Goal: Task Accomplishment & Management: Manage account settings

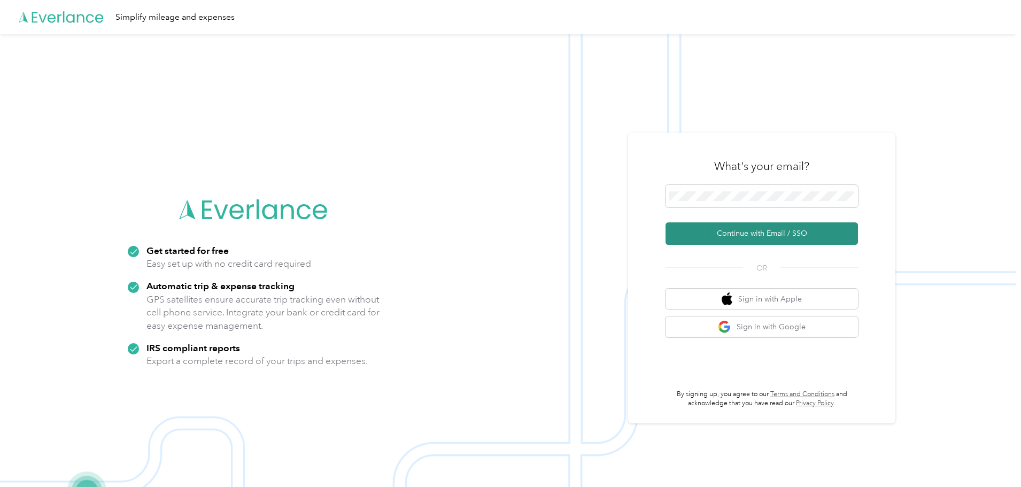
click at [752, 234] on button "Continue with Email / SSO" at bounding box center [762, 233] width 193 height 22
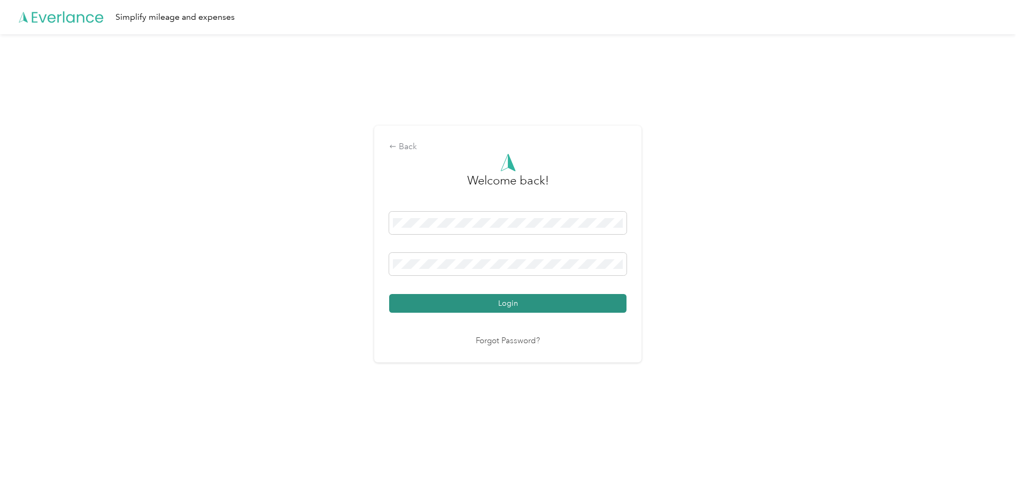
click at [510, 307] on button "Login" at bounding box center [507, 303] width 237 height 19
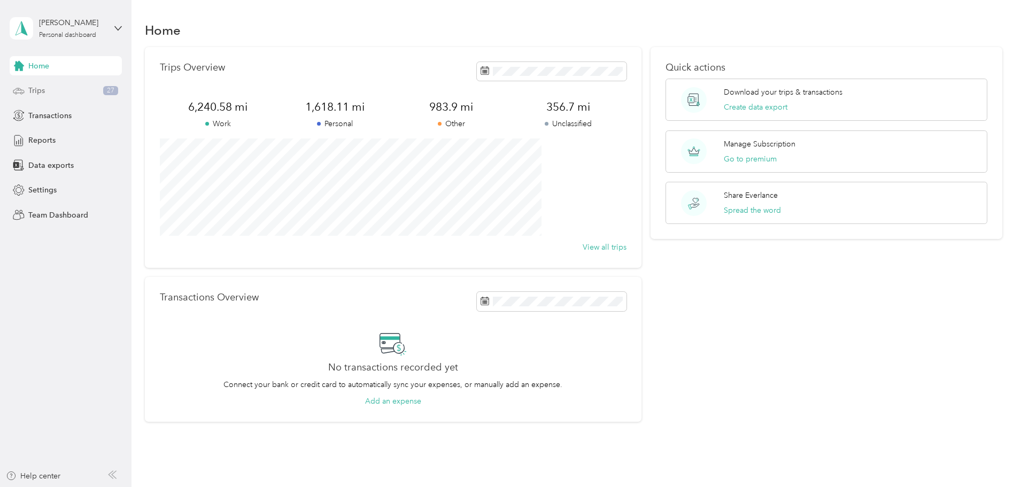
click at [37, 90] on span "Trips" at bounding box center [36, 90] width 17 height 11
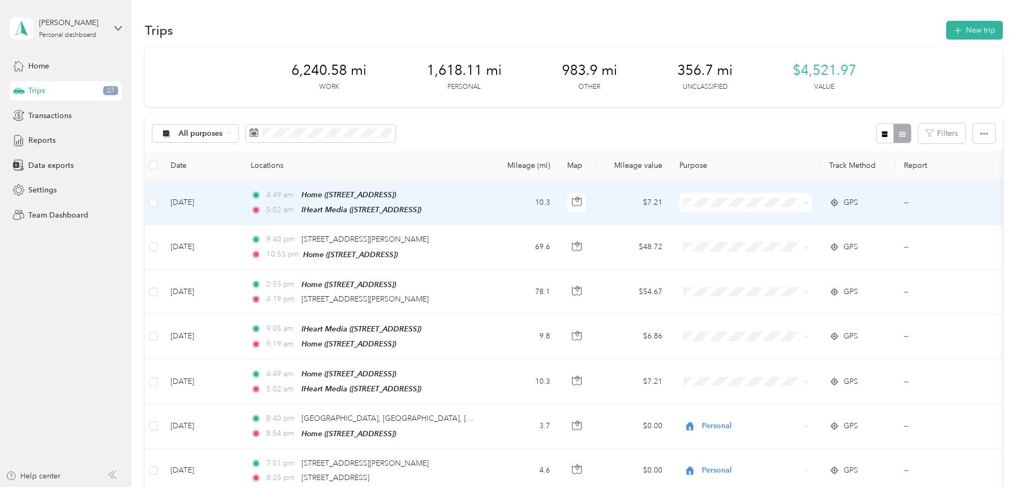
click at [559, 201] on td "10.3" at bounding box center [523, 202] width 71 height 45
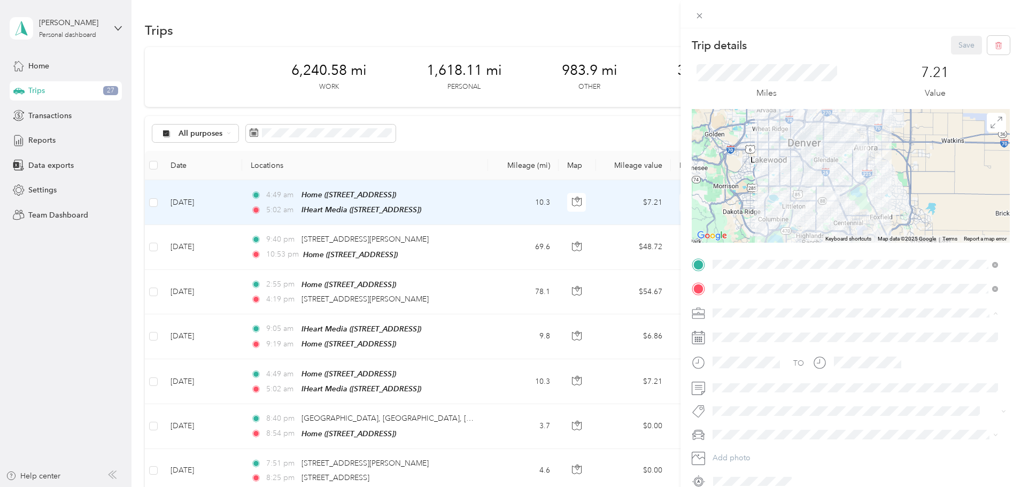
click at [744, 411] on li "Day Job - IHeart Media" at bounding box center [855, 406] width 293 height 19
click at [730, 287] on span "Day Job" at bounding box center [736, 289] width 25 height 10
click at [738, 457] on span "Chevrolet Monte Carlo" at bounding box center [756, 454] width 78 height 9
click at [963, 43] on button "Save" at bounding box center [966, 45] width 31 height 19
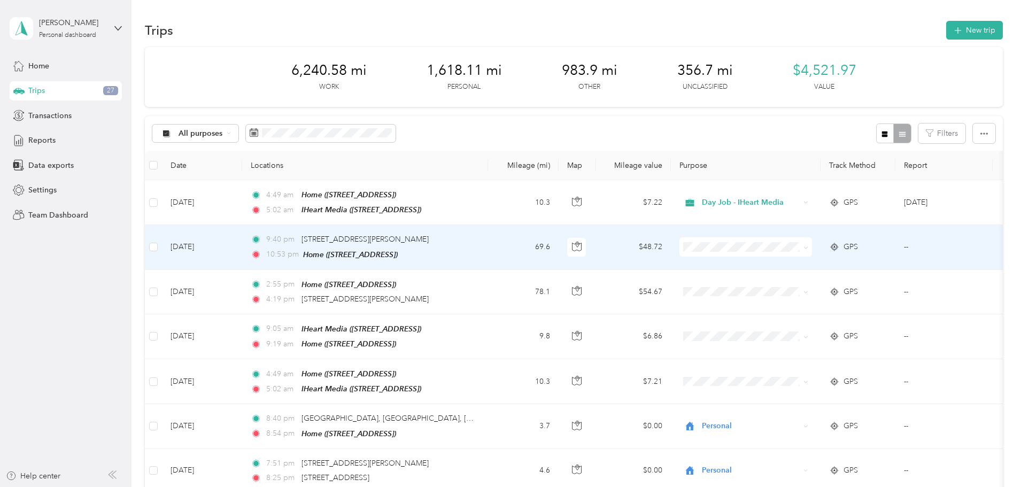
click at [559, 248] on td "69.6" at bounding box center [523, 247] width 71 height 44
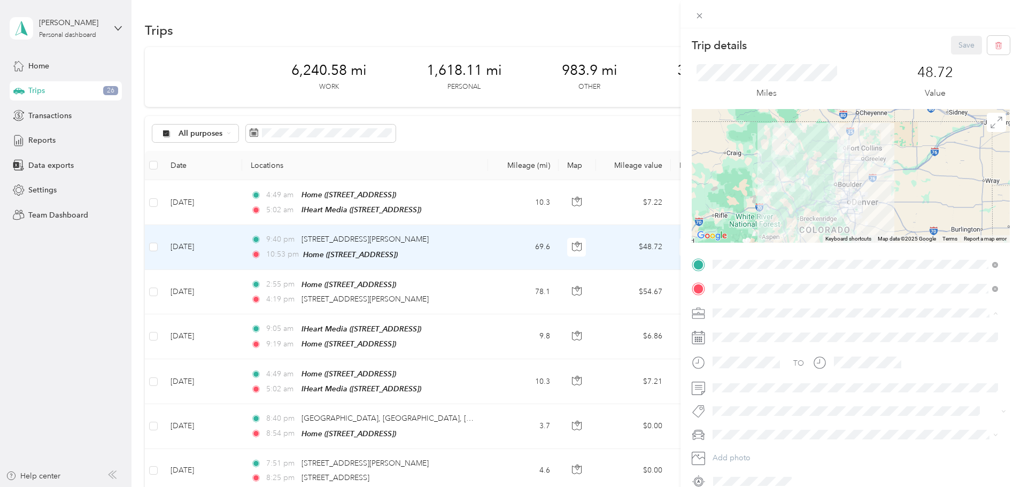
click at [721, 425] on span "Musician" at bounding box center [731, 425] width 29 height 9
click at [733, 373] on span "Music" at bounding box center [732, 372] width 17 height 10
click at [742, 455] on span "Chevrolet Monte Carlo" at bounding box center [756, 455] width 78 height 9
click at [961, 42] on button "Save" at bounding box center [966, 45] width 31 height 19
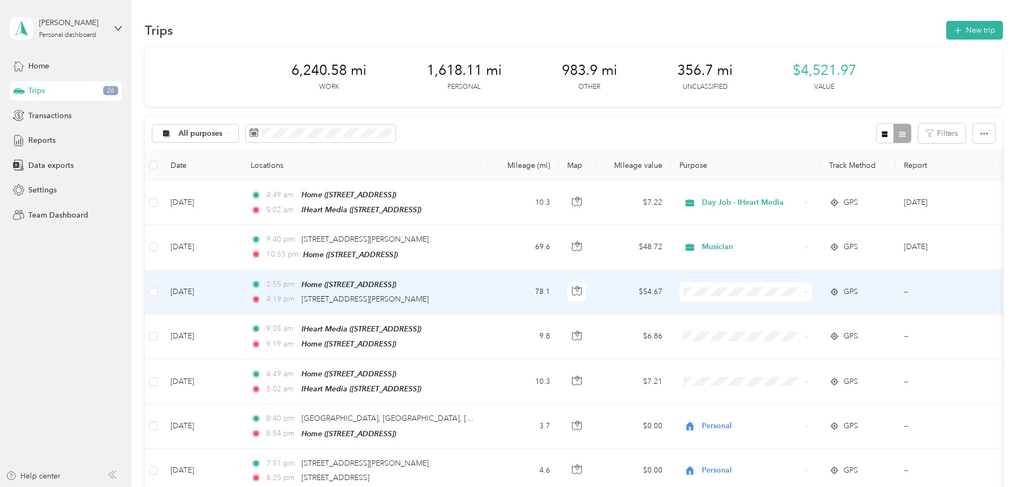
click at [559, 295] on td "78.1" at bounding box center [523, 292] width 71 height 44
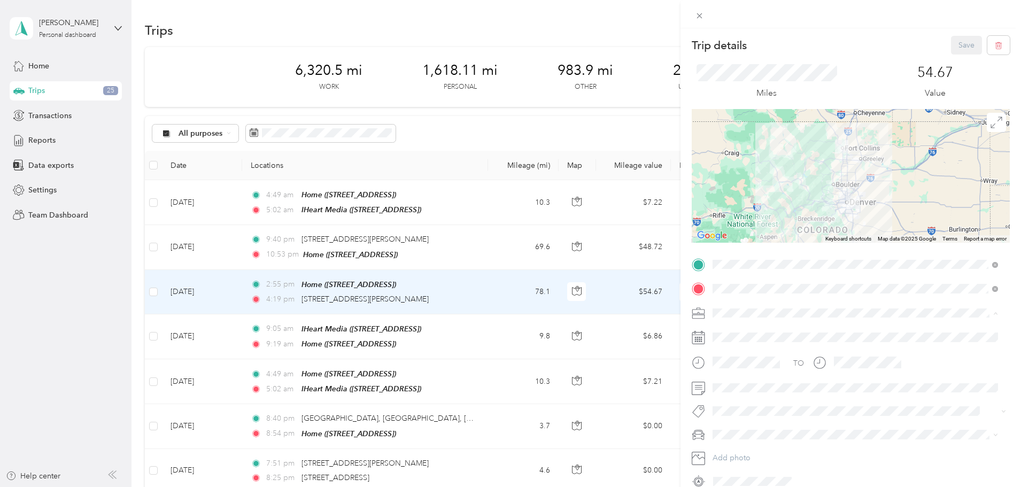
click at [728, 433] on ol "Work Personal Uber Doordash Day Job - IHeart Media Musician Other Charity Medic…" at bounding box center [855, 397] width 293 height 150
click at [729, 372] on span "Music" at bounding box center [732, 372] width 17 height 10
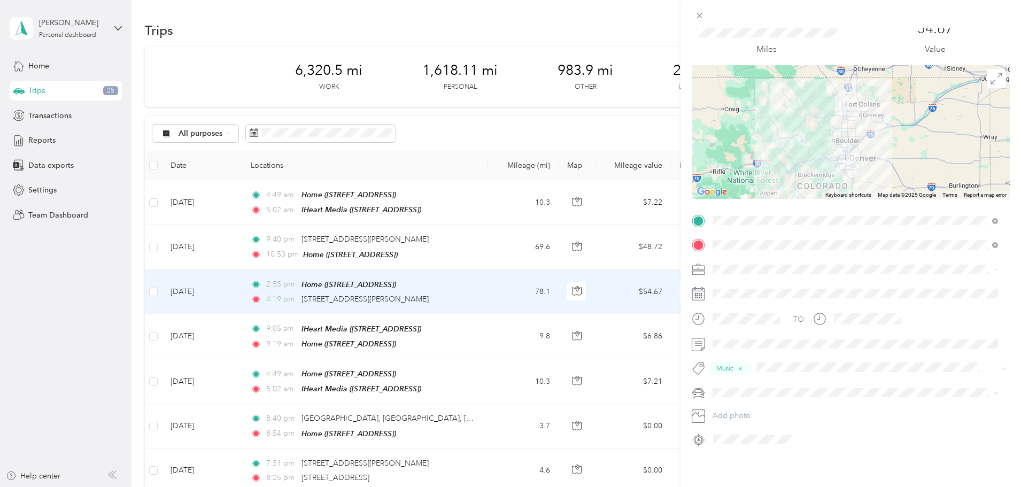
click at [739, 409] on li "Chevrolet Monte Carlo" at bounding box center [855, 403] width 293 height 19
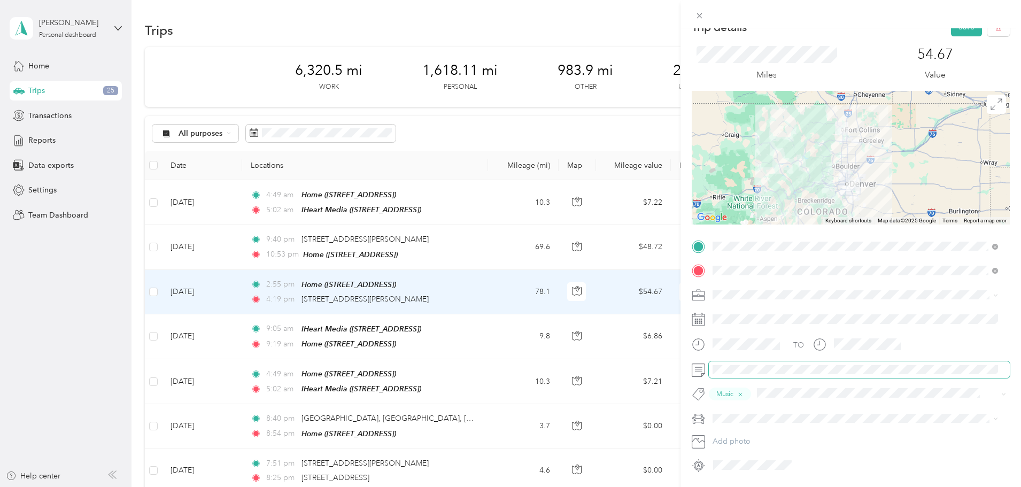
scroll to position [0, 0]
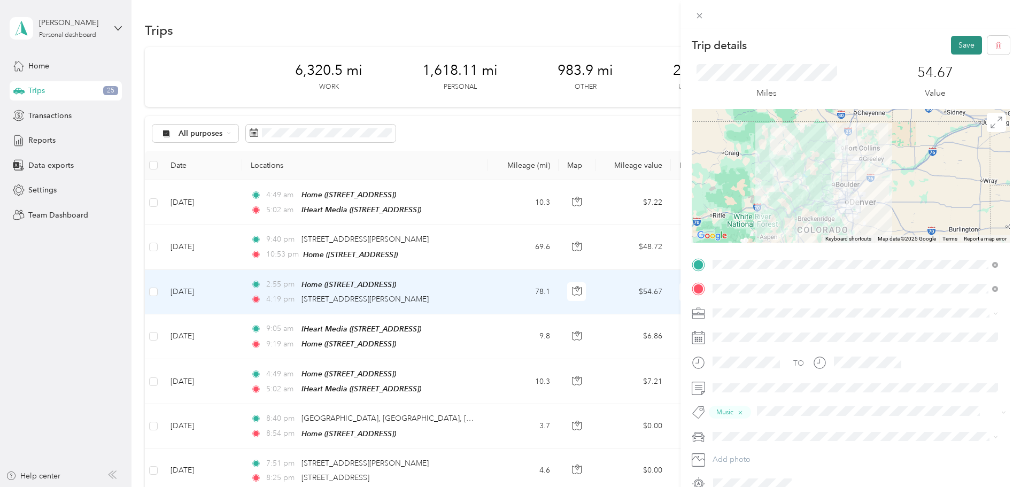
click at [955, 47] on button "Save" at bounding box center [966, 45] width 31 height 19
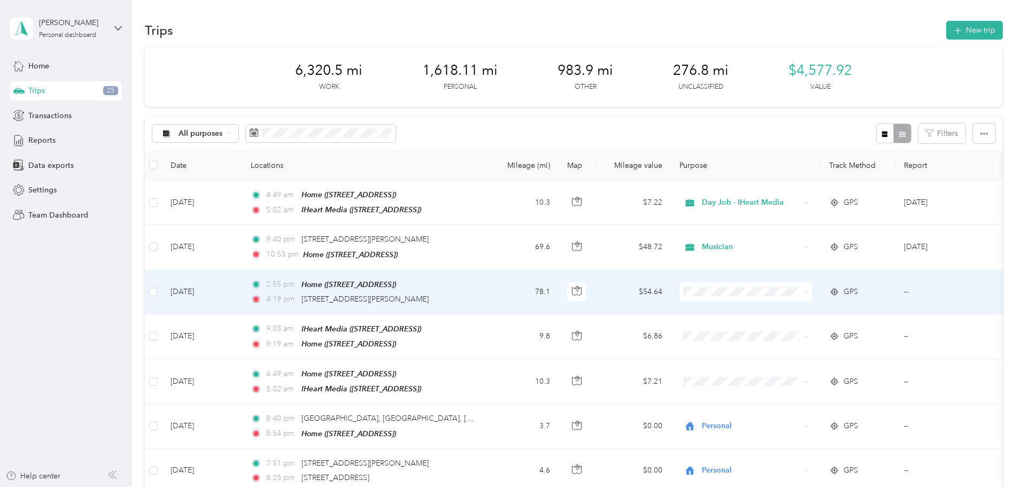
click at [559, 289] on td "78.1" at bounding box center [523, 292] width 71 height 44
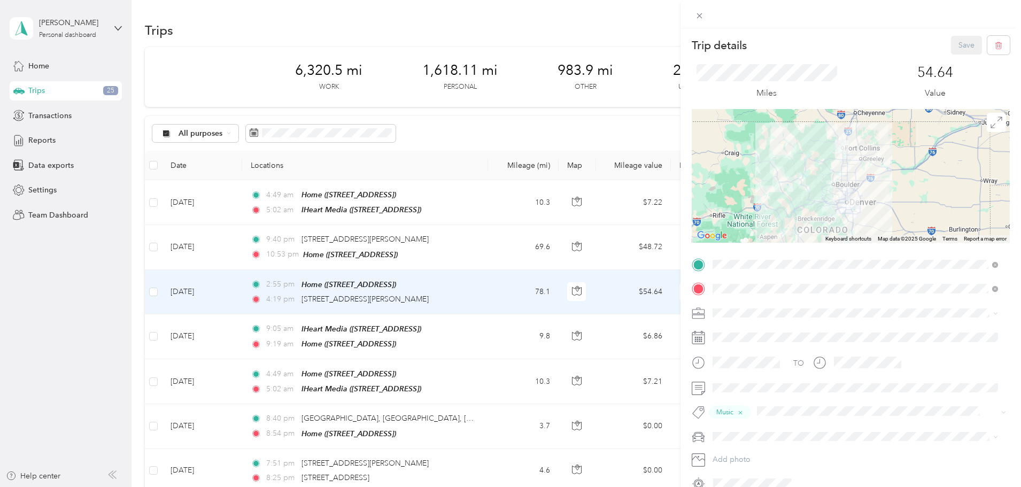
click at [543, 293] on div "Trip details Save This trip cannot be edited because it is either under review,…" at bounding box center [510, 243] width 1021 height 487
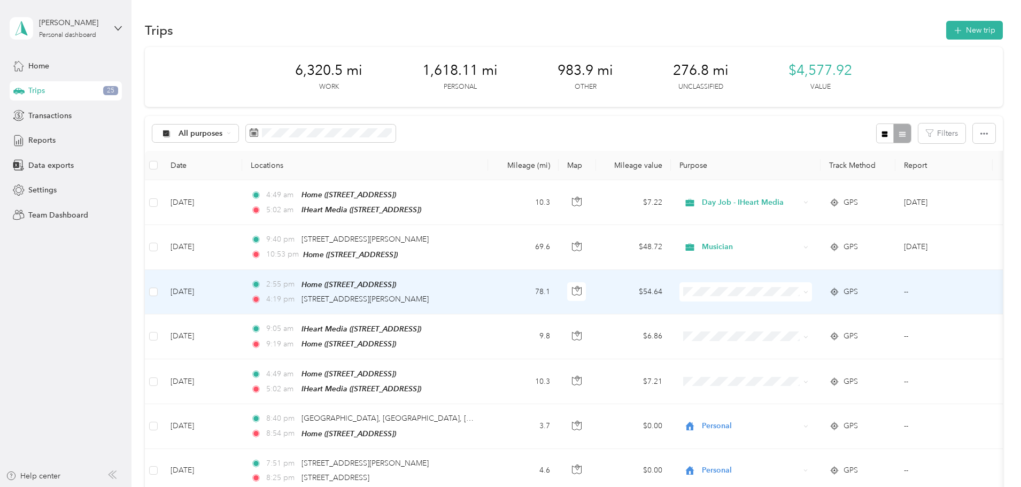
click at [475, 294] on div "4:19 pm [STREET_ADDRESS][PERSON_NAME]" at bounding box center [363, 300] width 225 height 12
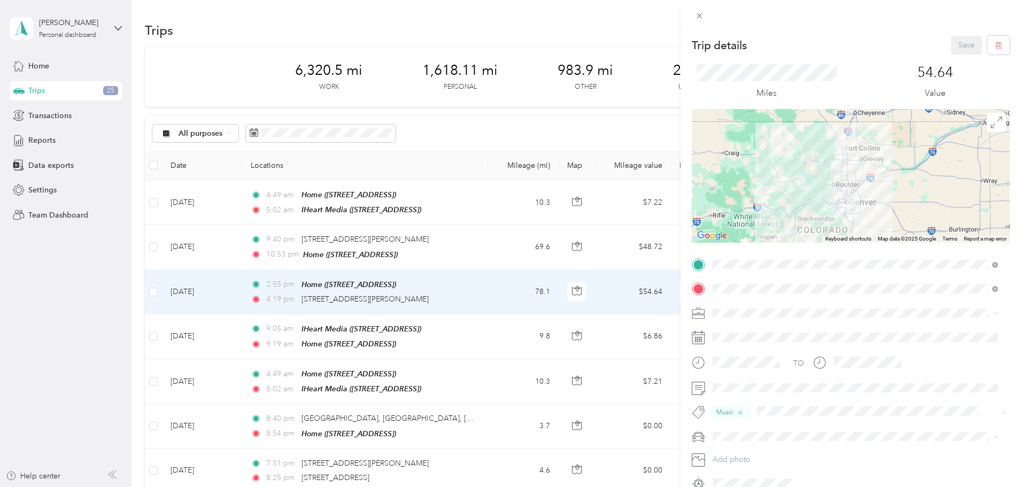
click at [722, 428] on span "Musician" at bounding box center [731, 425] width 29 height 9
click at [964, 43] on button "Save" at bounding box center [966, 45] width 31 height 19
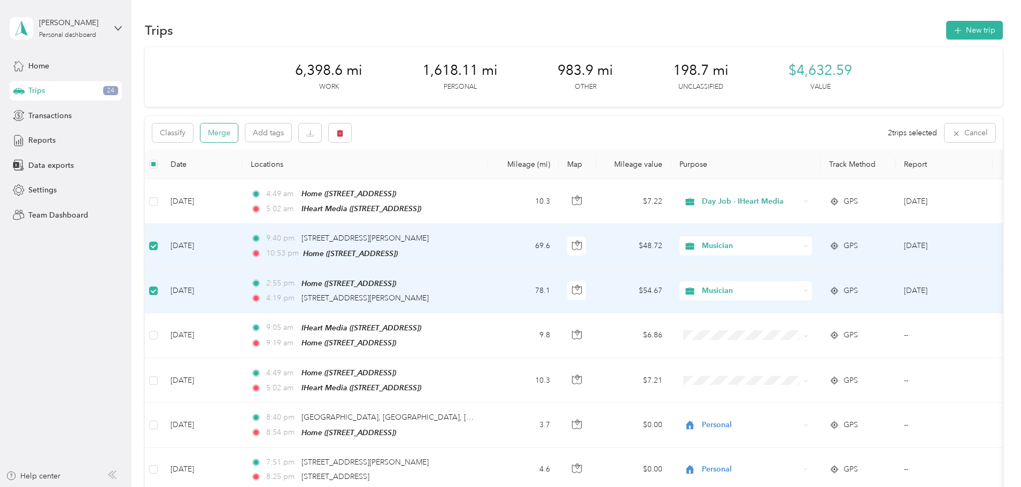
click at [238, 134] on button "Merge" at bounding box center [219, 133] width 37 height 19
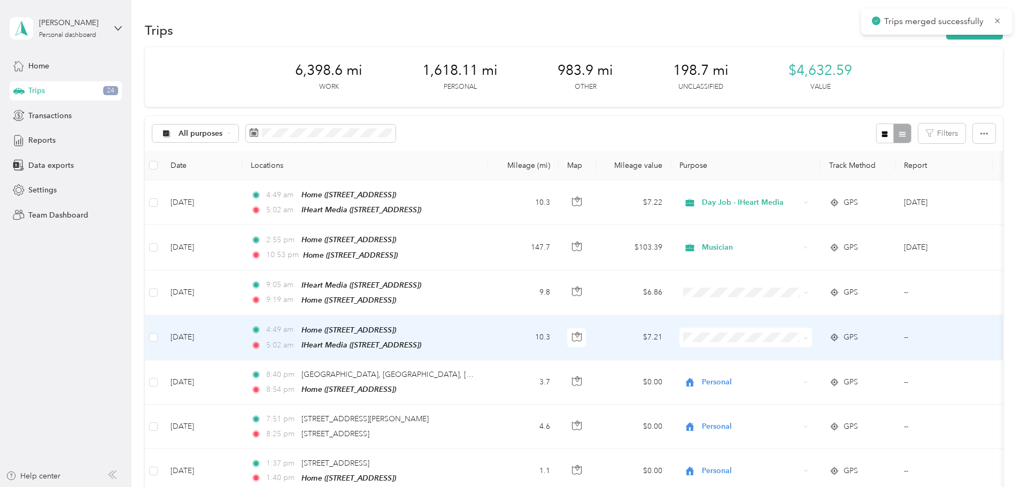
click at [559, 329] on td "10.3" at bounding box center [523, 338] width 71 height 45
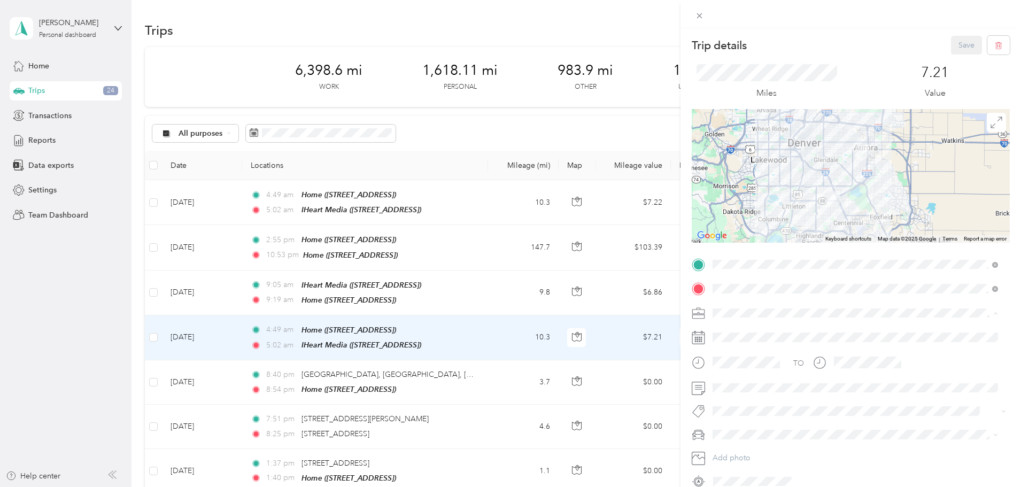
click at [743, 405] on span "Day Job - IHeart Media" at bounding box center [756, 406] width 79 height 9
click at [728, 295] on li "Day Job" at bounding box center [855, 289] width 293 height 21
click at [727, 456] on span "Chevrolet Monte Carlo" at bounding box center [756, 455] width 78 height 9
click at [953, 44] on button "Save" at bounding box center [966, 45] width 31 height 19
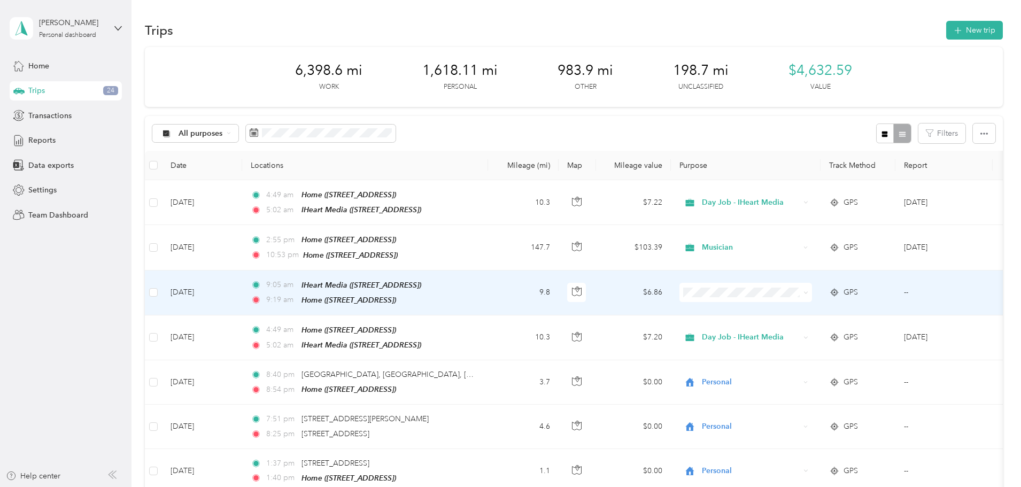
click at [559, 287] on td "9.8" at bounding box center [523, 293] width 71 height 45
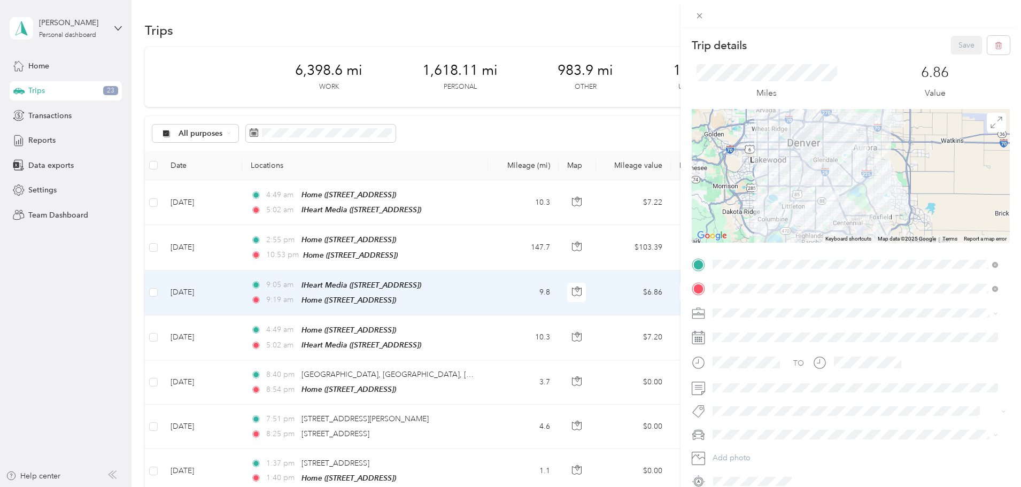
click at [738, 413] on li "Day Job - IHeart Media" at bounding box center [855, 406] width 293 height 19
click at [733, 292] on button "Day Job" at bounding box center [737, 289] width 40 height 13
click at [751, 459] on li "Chevrolet Monte Carlo" at bounding box center [855, 455] width 293 height 19
click at [959, 48] on button "Save" at bounding box center [966, 45] width 31 height 19
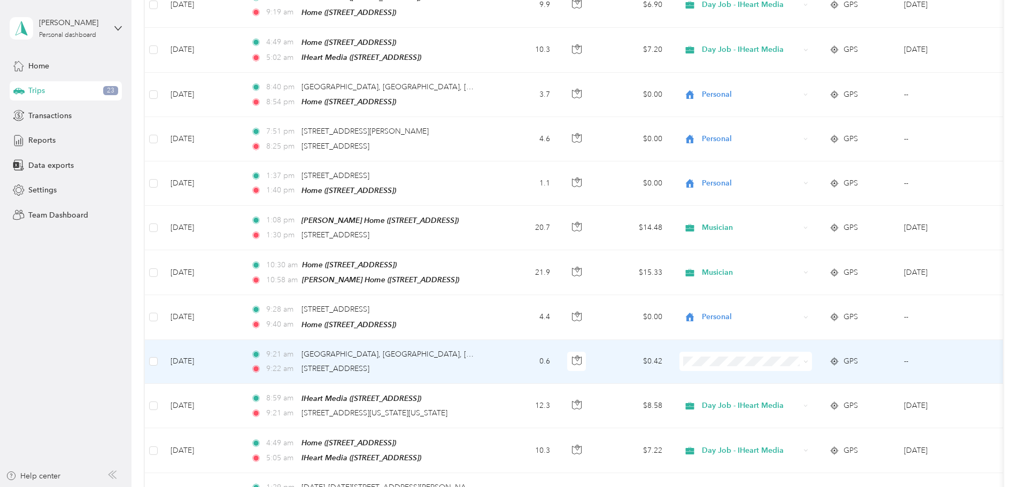
scroll to position [374, 0]
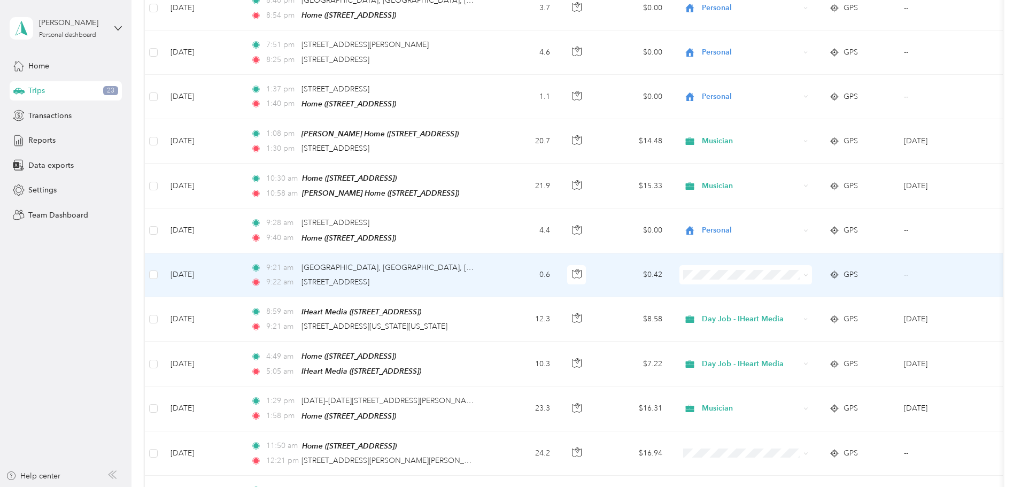
click at [475, 267] on div "9:[GEOGRAPHIC_DATA], [GEOGRAPHIC_DATA], [GEOGRAPHIC_DATA] 9:22 am [STREET_ADDRE…" at bounding box center [363, 275] width 225 height 26
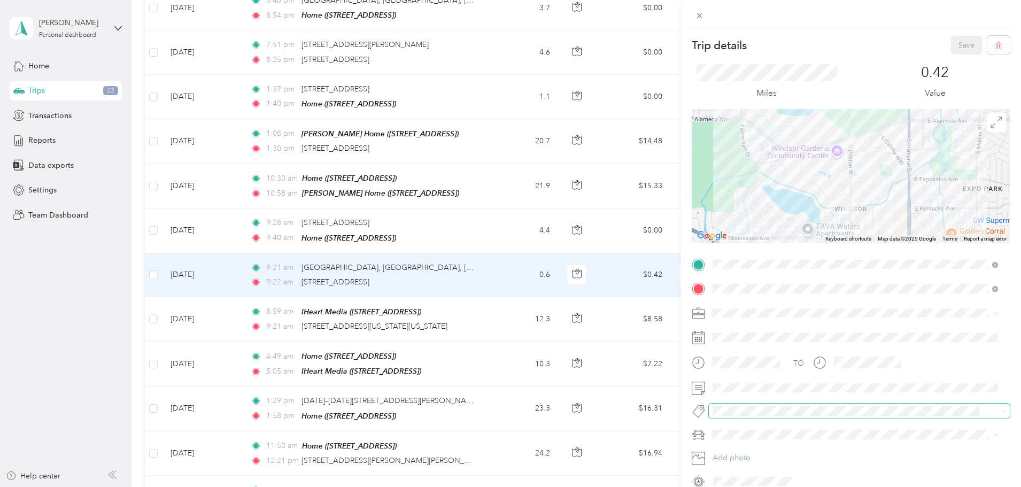
click at [734, 416] on span at bounding box center [850, 411] width 283 height 11
click at [737, 487] on div "Trip details Save This trip cannot be edited because it is either under review,…" at bounding box center [508, 487] width 1016 height 0
click at [742, 455] on span "Chevrolet Monte Carlo" at bounding box center [756, 453] width 78 height 9
click at [735, 389] on span "Personal" at bounding box center [736, 391] width 25 height 10
click at [733, 347] on span "Personal" at bounding box center [731, 348] width 28 height 9
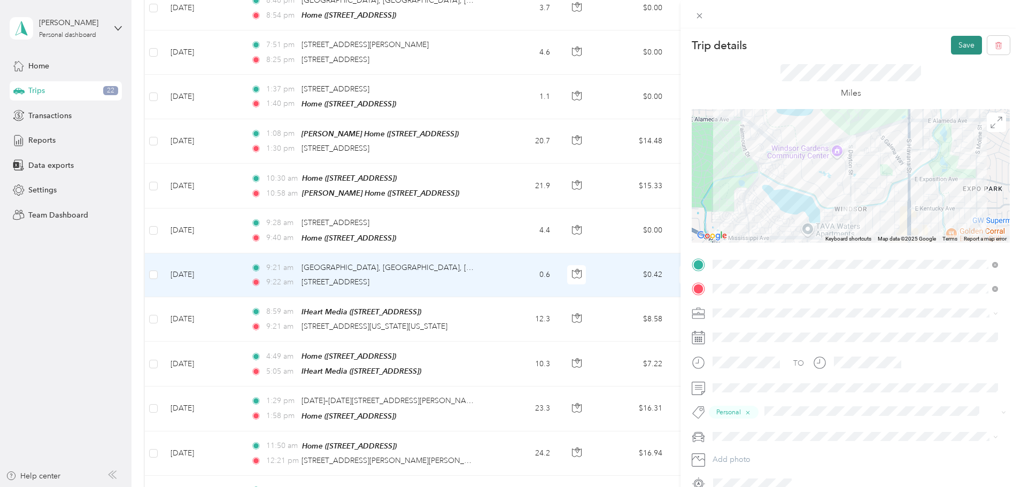
click at [957, 44] on button "Save" at bounding box center [966, 45] width 31 height 19
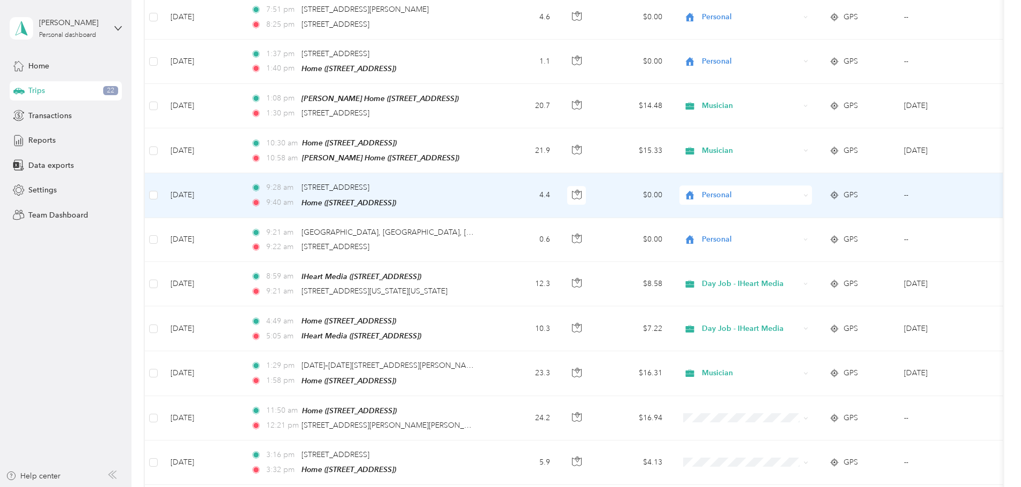
scroll to position [535, 0]
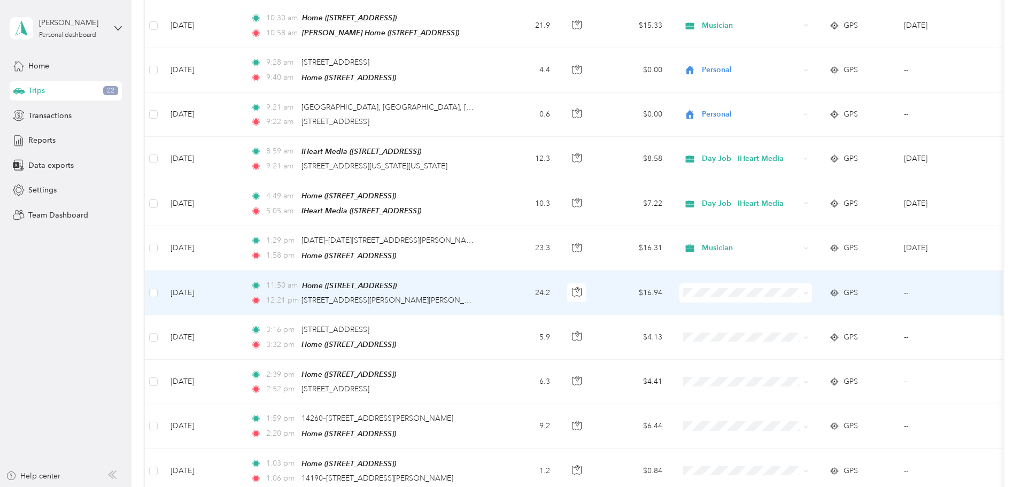
click at [559, 284] on td "24.2" at bounding box center [523, 293] width 71 height 44
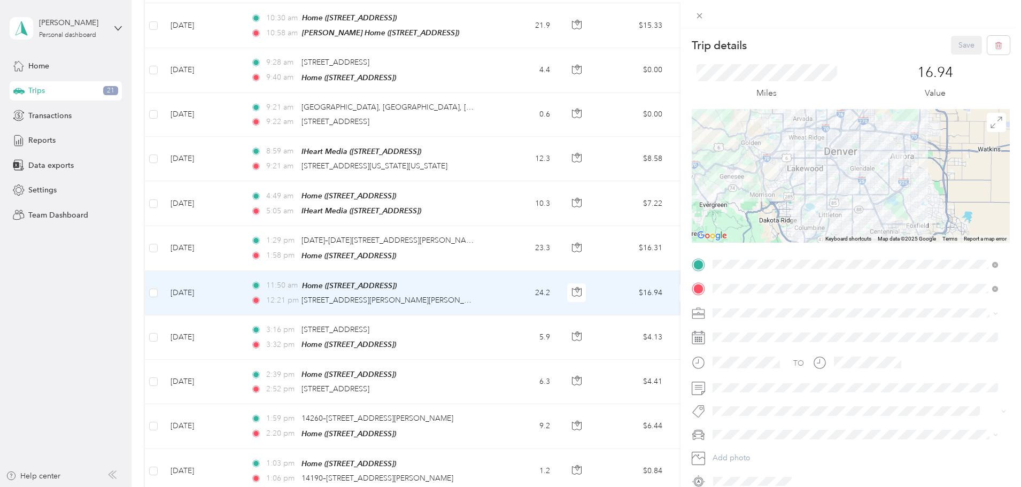
click at [741, 353] on li "Personal" at bounding box center [855, 349] width 293 height 19
click at [721, 448] on li "Other" at bounding box center [855, 444] width 293 height 19
click at [698, 16] on icon at bounding box center [699, 15] width 9 height 9
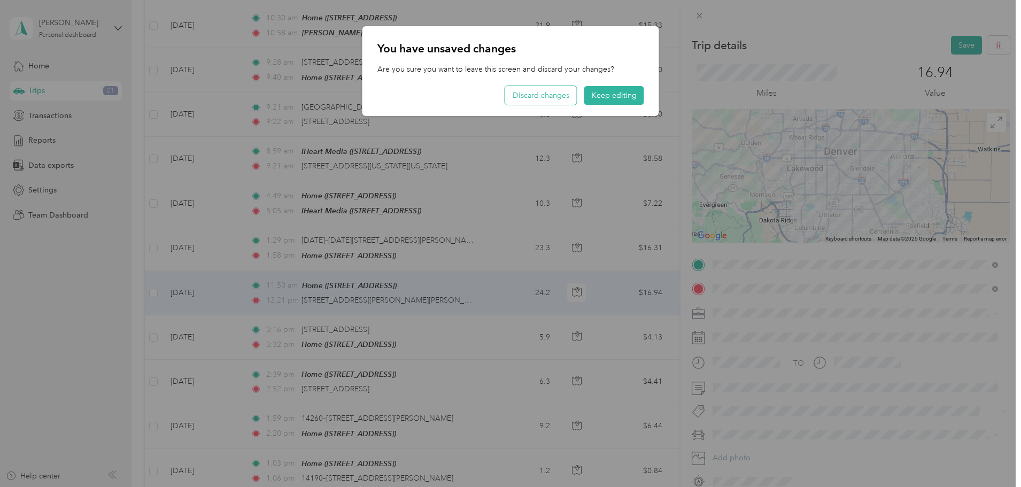
click at [538, 90] on button "Discard changes" at bounding box center [541, 95] width 72 height 19
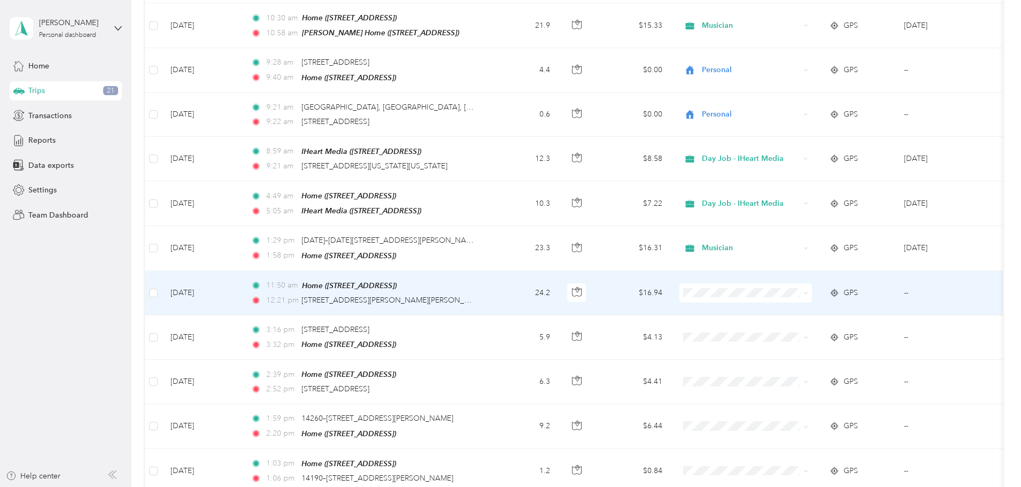
click at [559, 279] on td "24.2" at bounding box center [523, 293] width 71 height 44
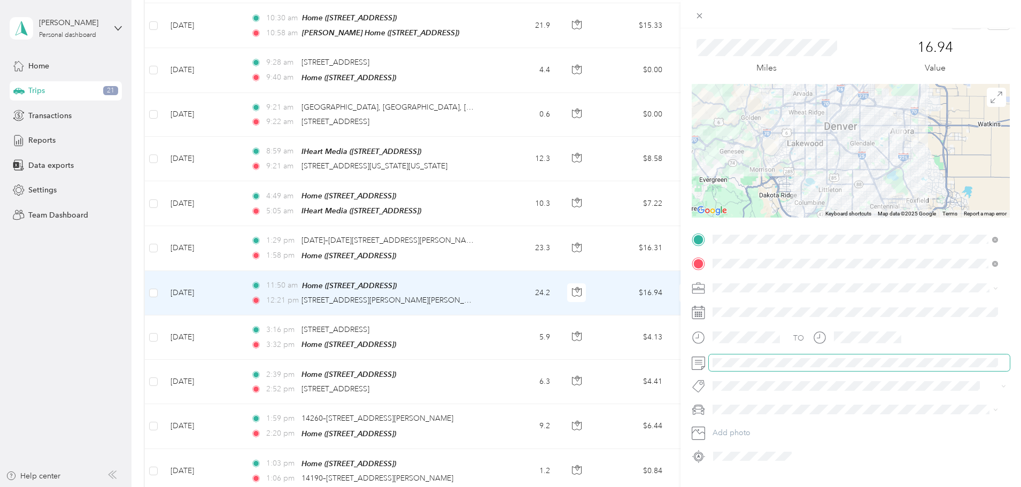
scroll to position [50, 0]
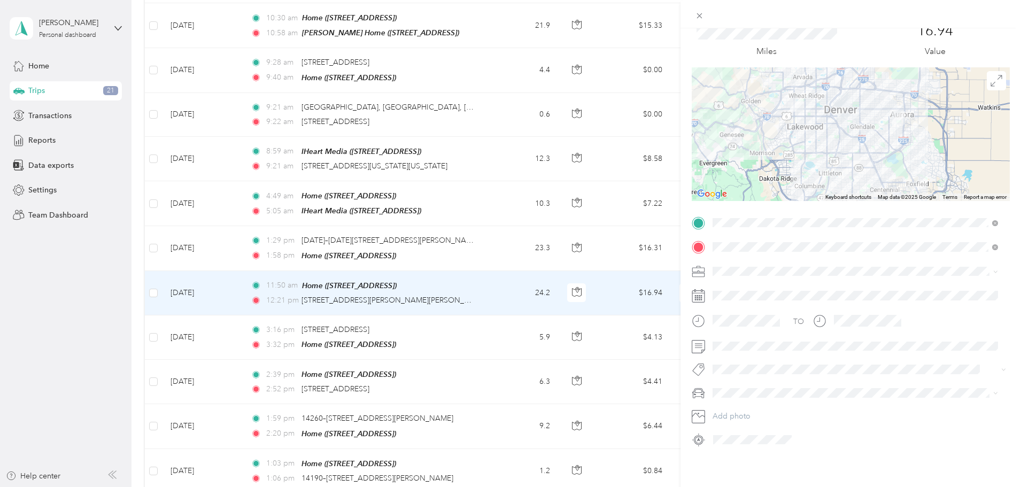
click at [41, 68] on div "Trip details Save This trip cannot be edited because it is either under review,…" at bounding box center [510, 243] width 1021 height 487
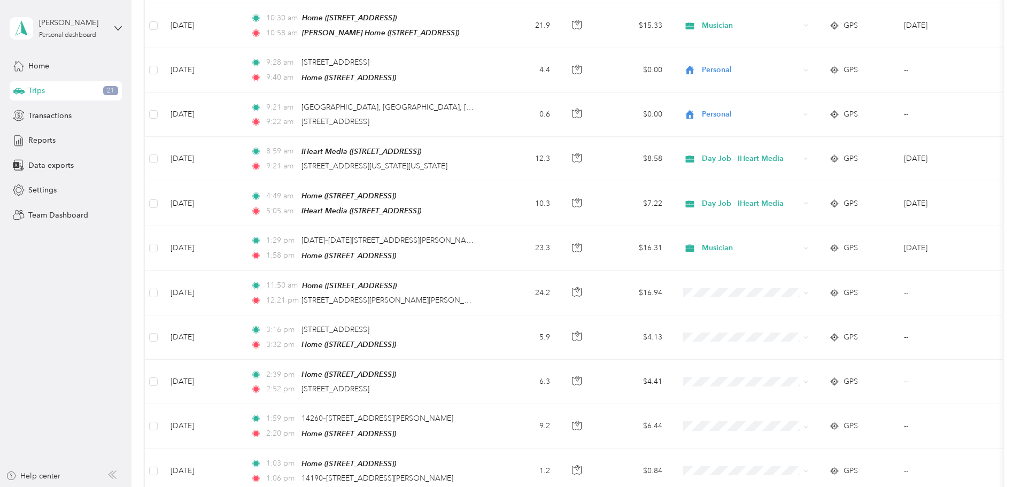
click at [41, 68] on span "Home" at bounding box center [38, 65] width 21 height 11
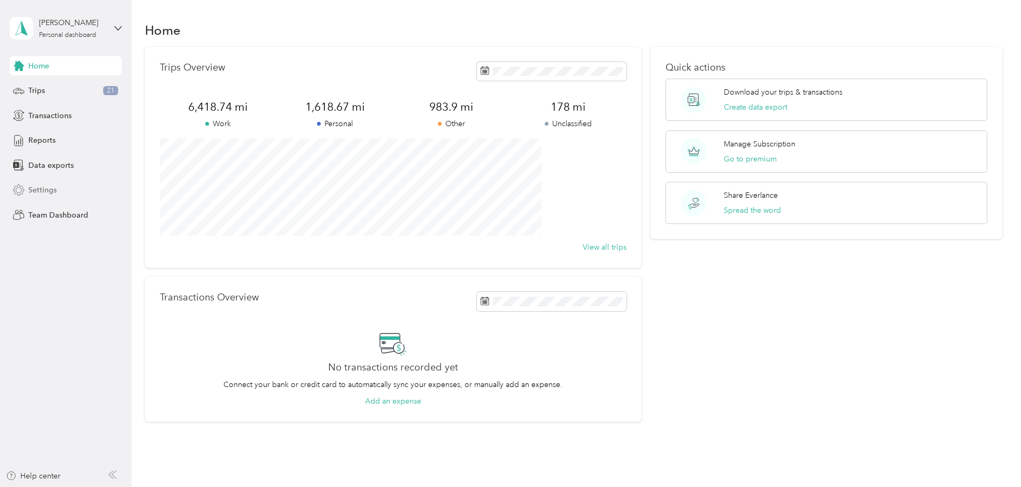
click at [41, 191] on span "Settings" at bounding box center [42, 189] width 28 height 11
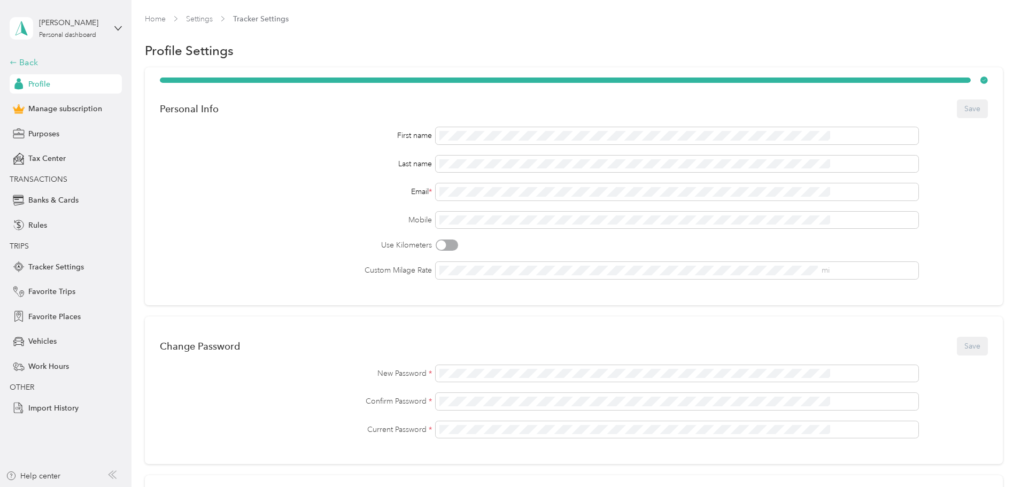
click at [29, 61] on div "Back" at bounding box center [63, 62] width 107 height 13
